Goal: Navigation & Orientation: Find specific page/section

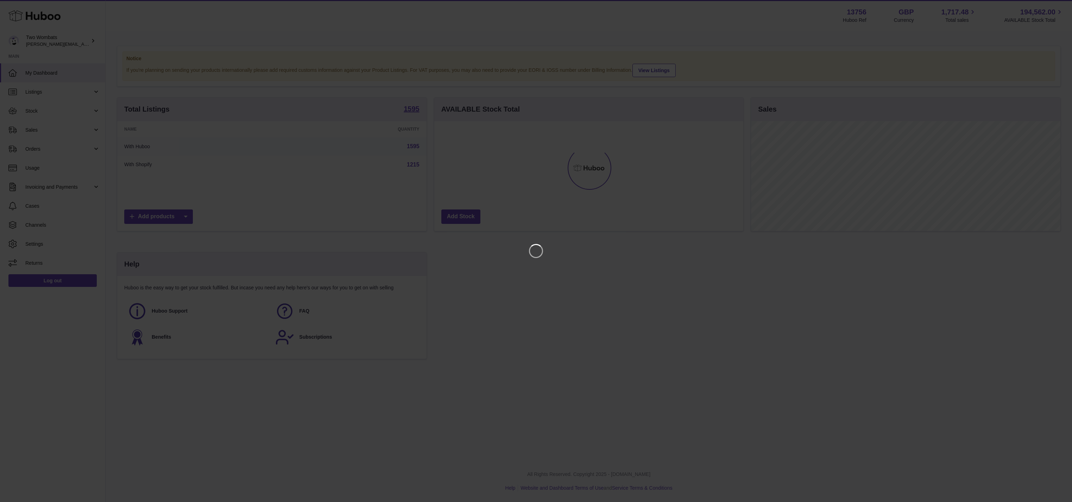
scroll to position [109, 309]
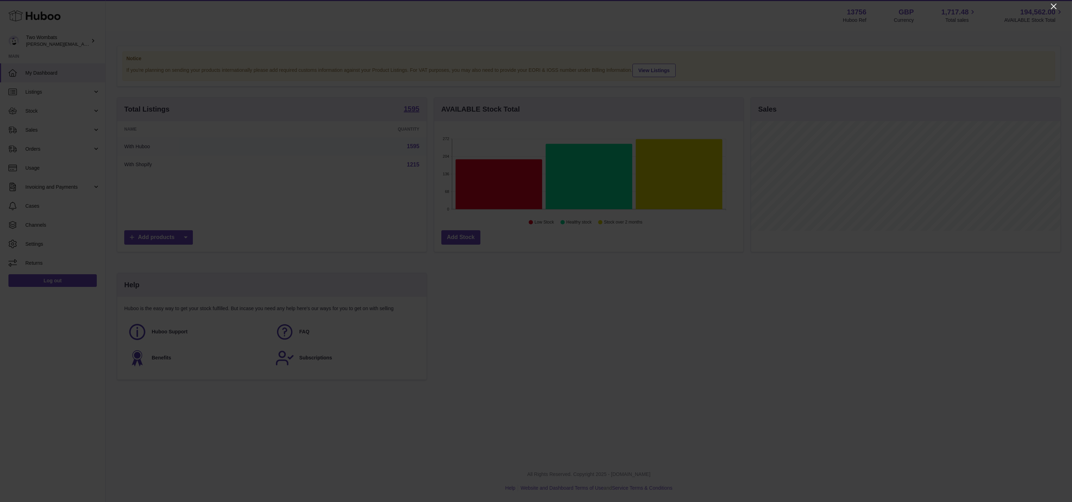
click at [1056, 6] on icon "Close" at bounding box center [1053, 6] width 8 height 8
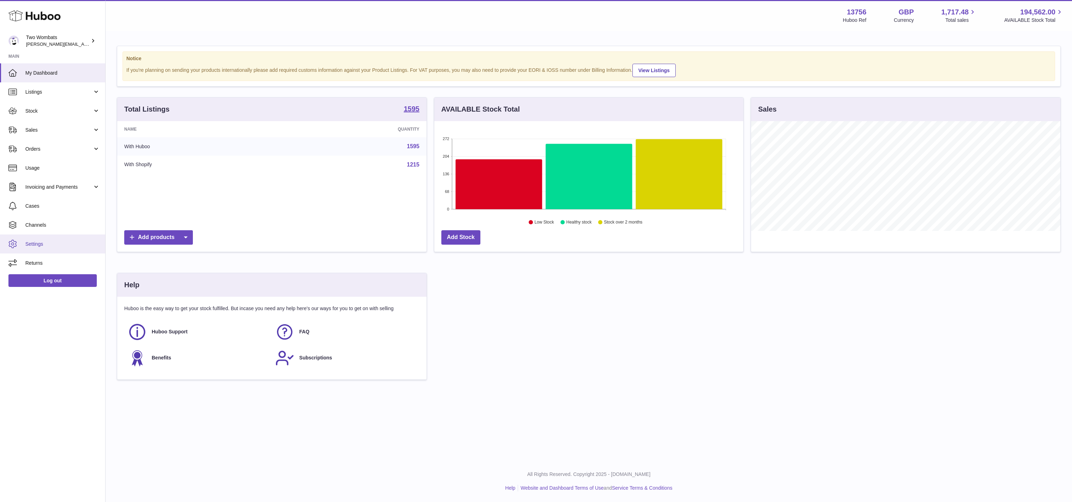
click at [70, 241] on span "Settings" at bounding box center [62, 244] width 75 height 7
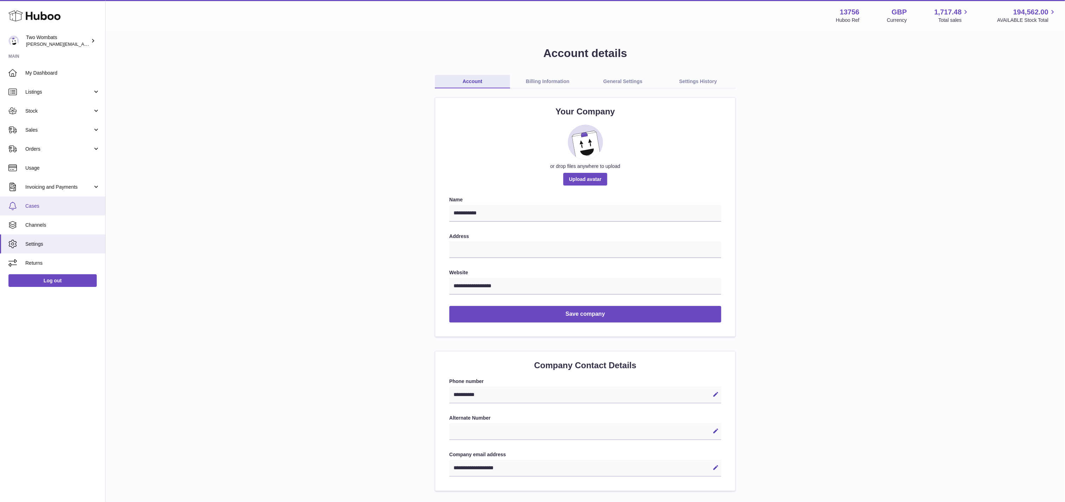
click at [47, 214] on link "Cases" at bounding box center [52, 205] width 105 height 19
click at [61, 223] on span "Channels" at bounding box center [62, 225] width 75 height 7
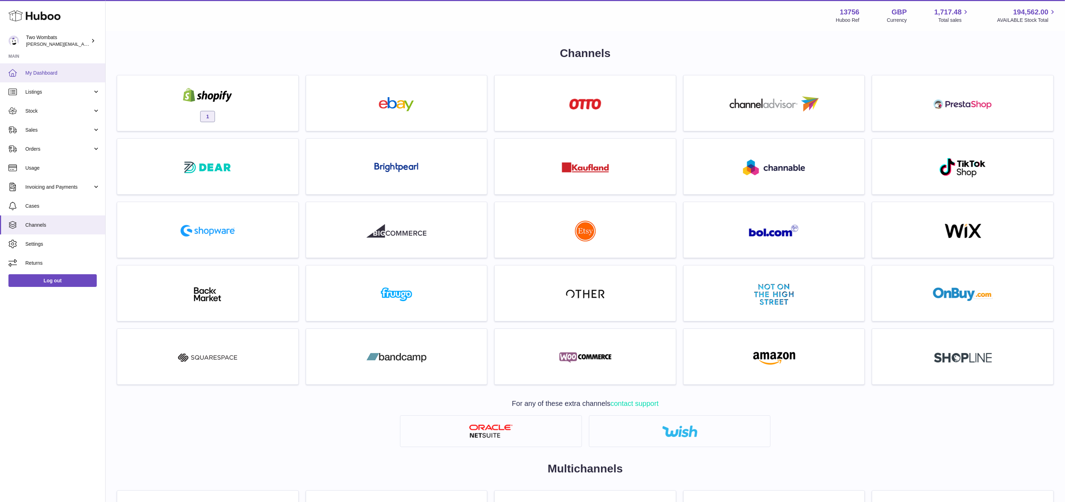
click at [49, 70] on span "My Dashboard" at bounding box center [62, 73] width 75 height 7
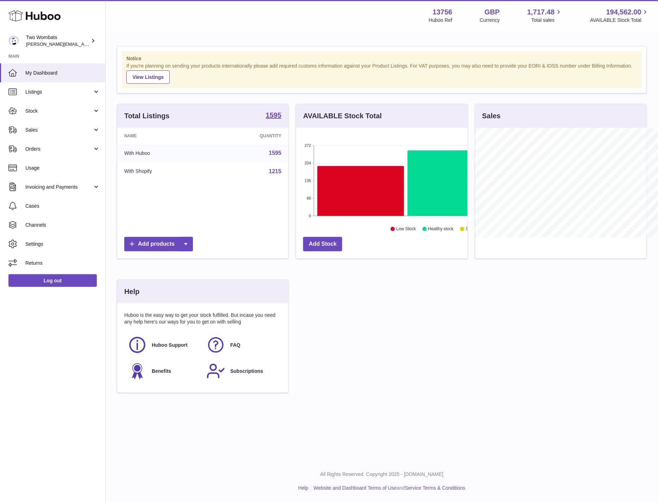
scroll to position [351811, 351750]
